Goal: Task Accomplishment & Management: Manage account settings

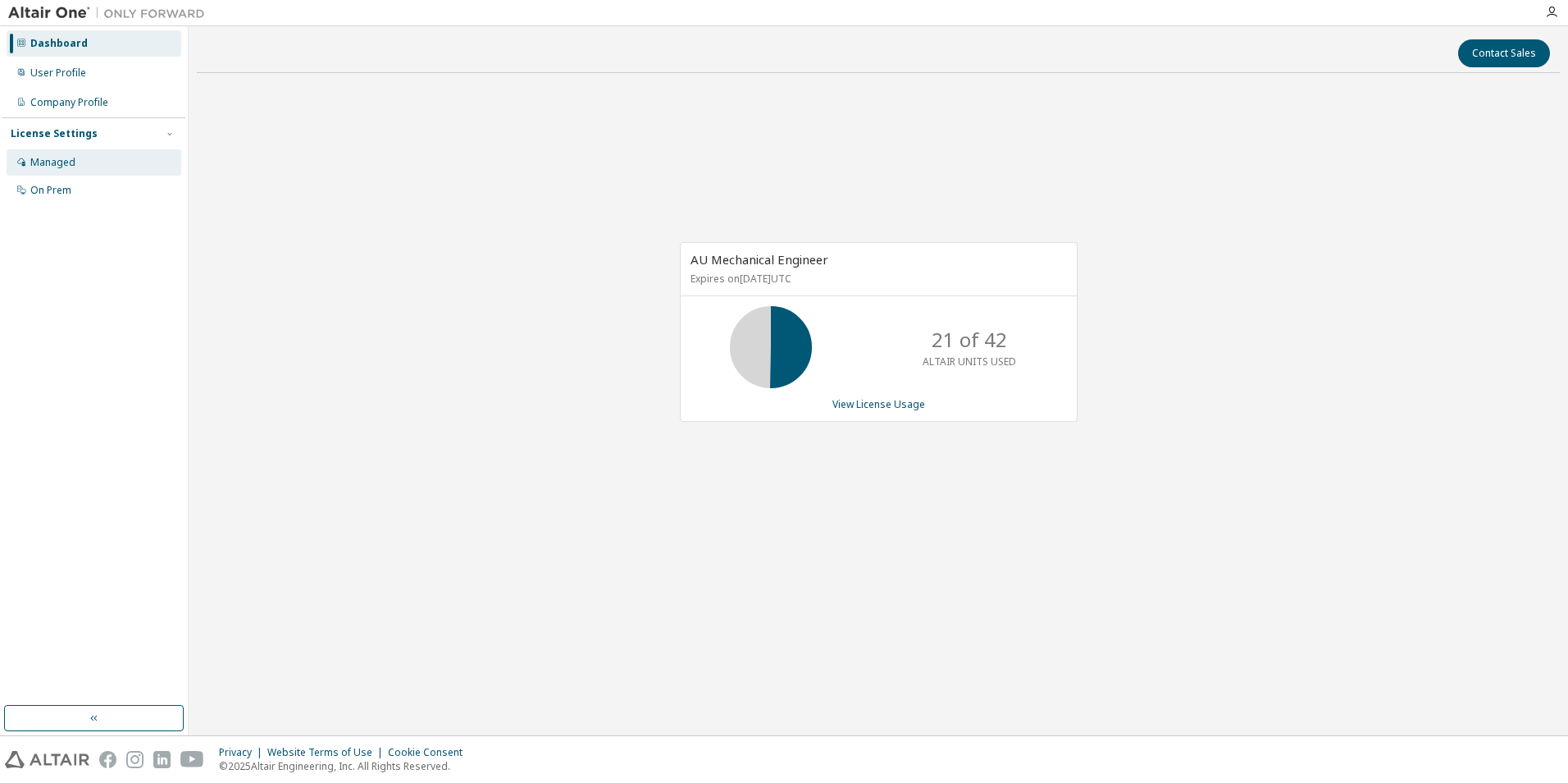
click at [83, 167] on div "Managed" at bounding box center [94, 162] width 175 height 27
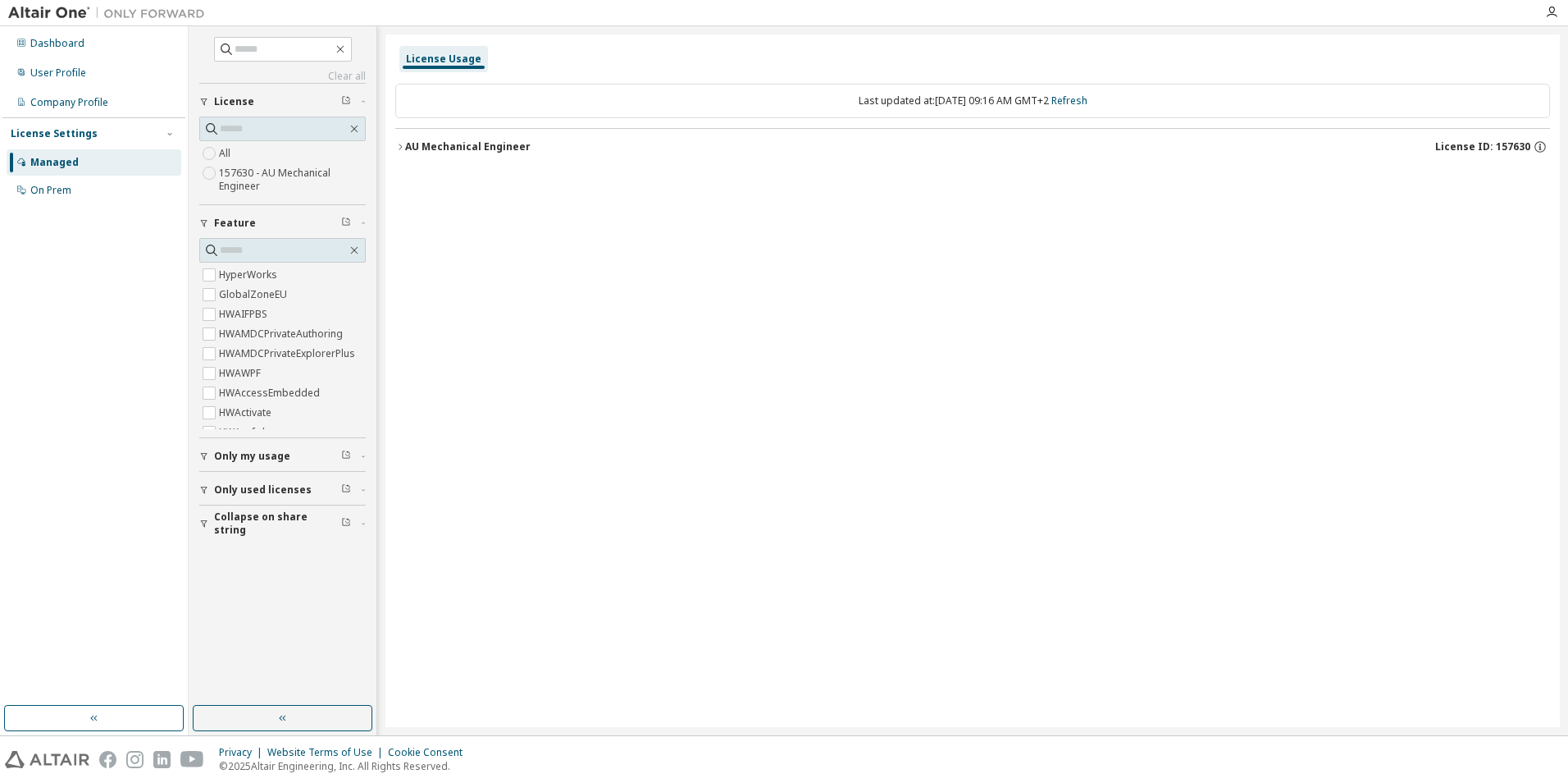
click at [400, 148] on icon "button" at bounding box center [401, 147] width 10 height 10
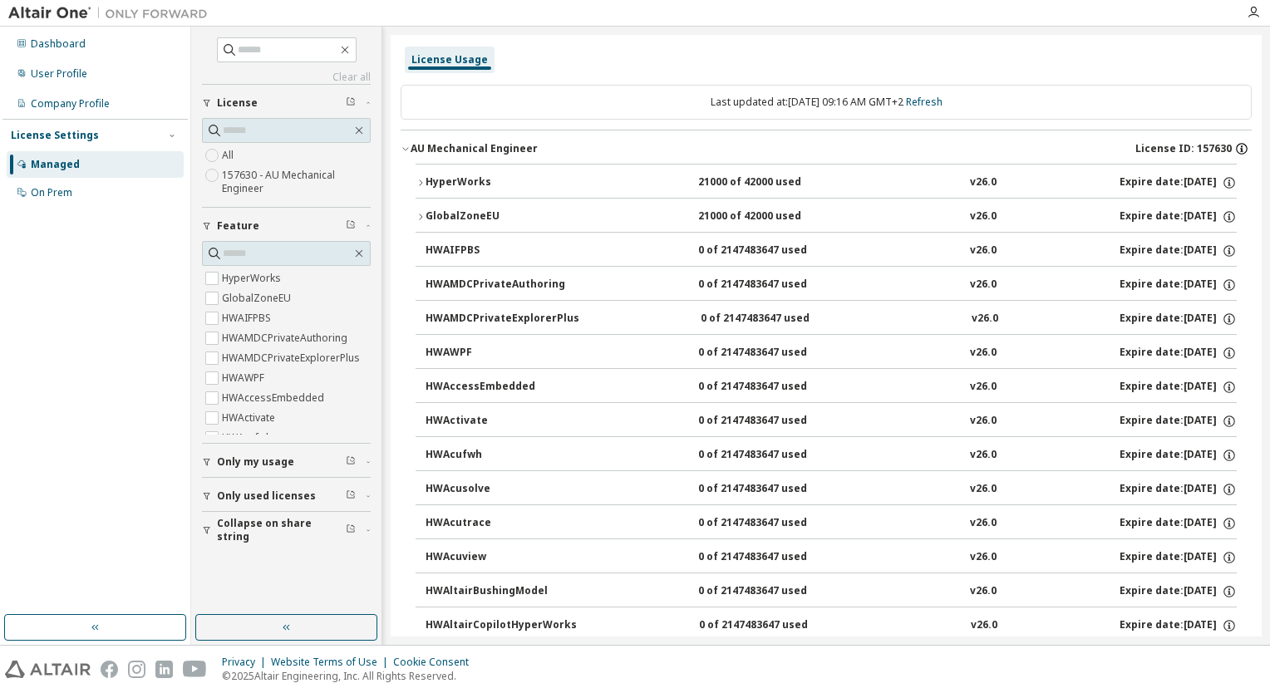
click at [1235, 151] on icon "button" at bounding box center [1241, 148] width 15 height 15
click at [1094, 48] on div "License Usage" at bounding box center [826, 60] width 851 height 30
click at [1225, 184] on icon "button" at bounding box center [1229, 182] width 15 height 15
click at [1240, 148] on icon "button" at bounding box center [1241, 150] width 2 height 4
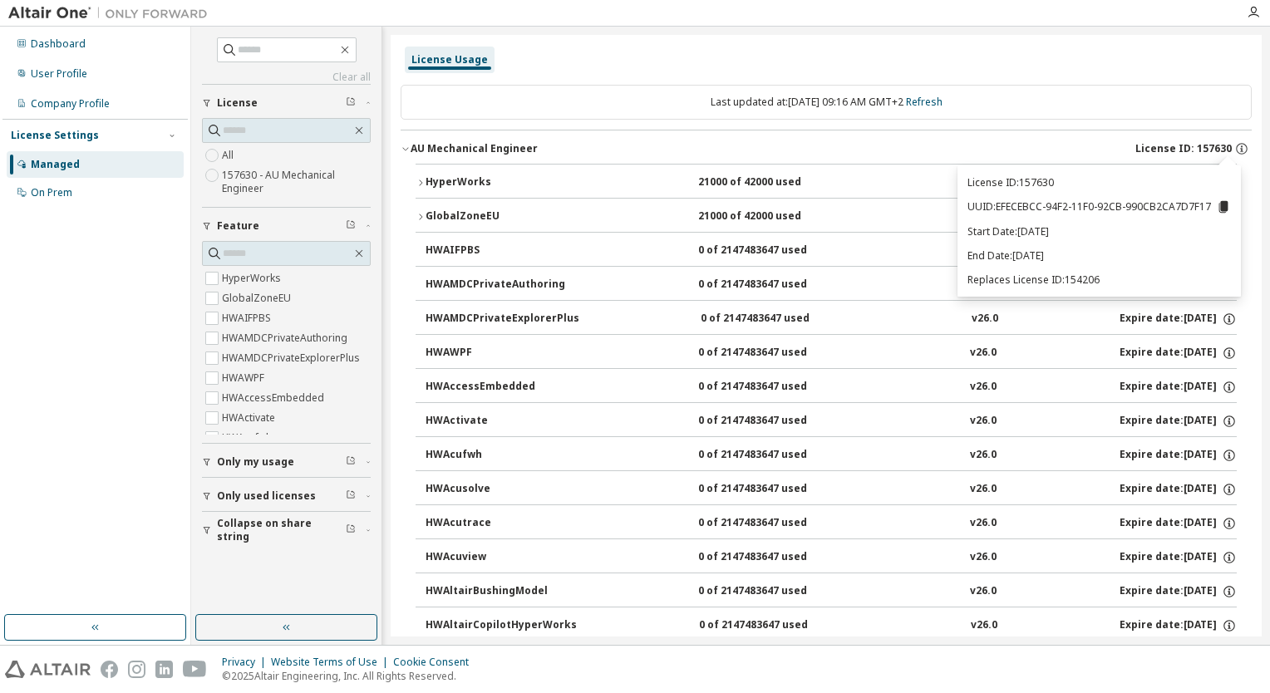
click at [1167, 73] on div "License Usage" at bounding box center [826, 60] width 851 height 30
